Goal: Task Accomplishment & Management: Manage account settings

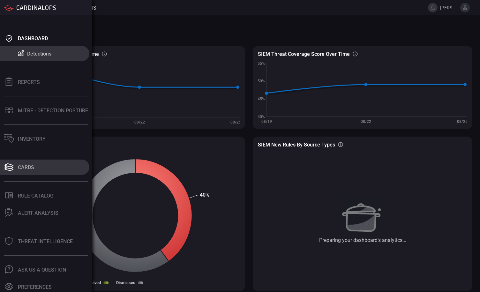
click at [41, 163] on button "Cards" at bounding box center [44, 167] width 89 height 15
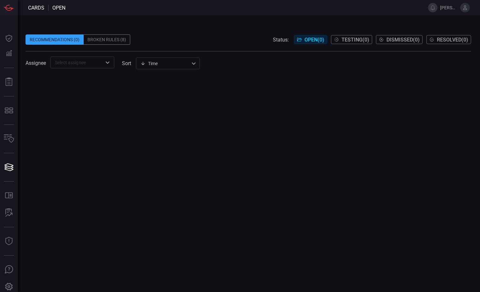
click at [116, 39] on div "Broken Rules (8)" at bounding box center [107, 39] width 47 height 10
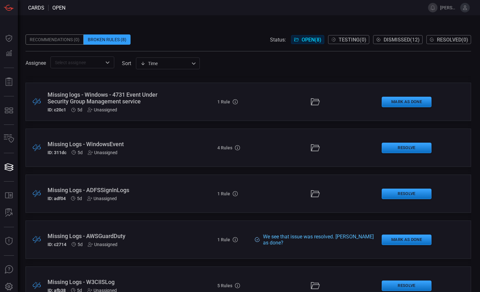
scroll to position [101, 0]
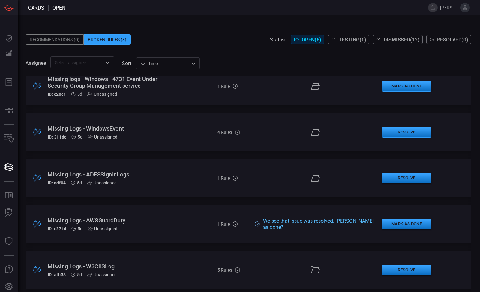
click at [466, 7] on icon at bounding box center [465, 7] width 4 height 4
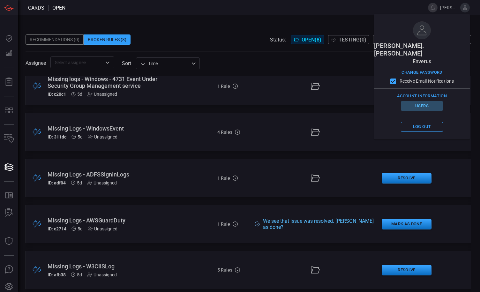
click at [422, 101] on button "Users" at bounding box center [422, 106] width 42 height 10
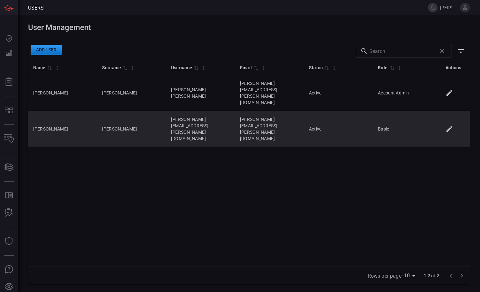
click at [449, 125] on icon at bounding box center [450, 129] width 8 height 8
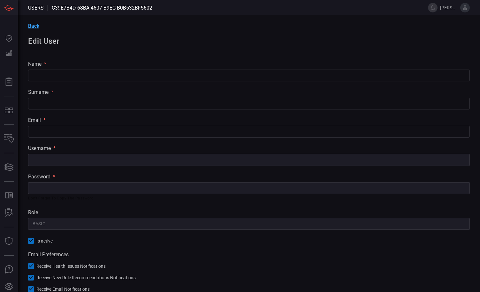
type input "[PERSON_NAME]"
type input "[PERSON_NAME][EMAIL_ADDRESS][PERSON_NAME][DOMAIN_NAME]"
type input "Basic"
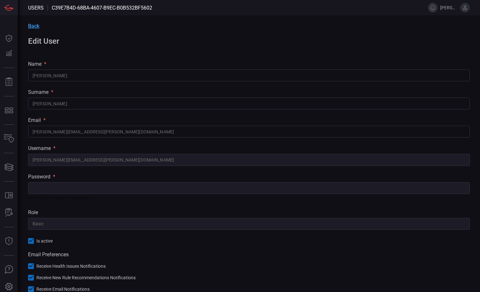
click at [37, 28] on span "Back" at bounding box center [33, 26] width 11 height 6
